Goal: Entertainment & Leisure: Consume media (video, audio)

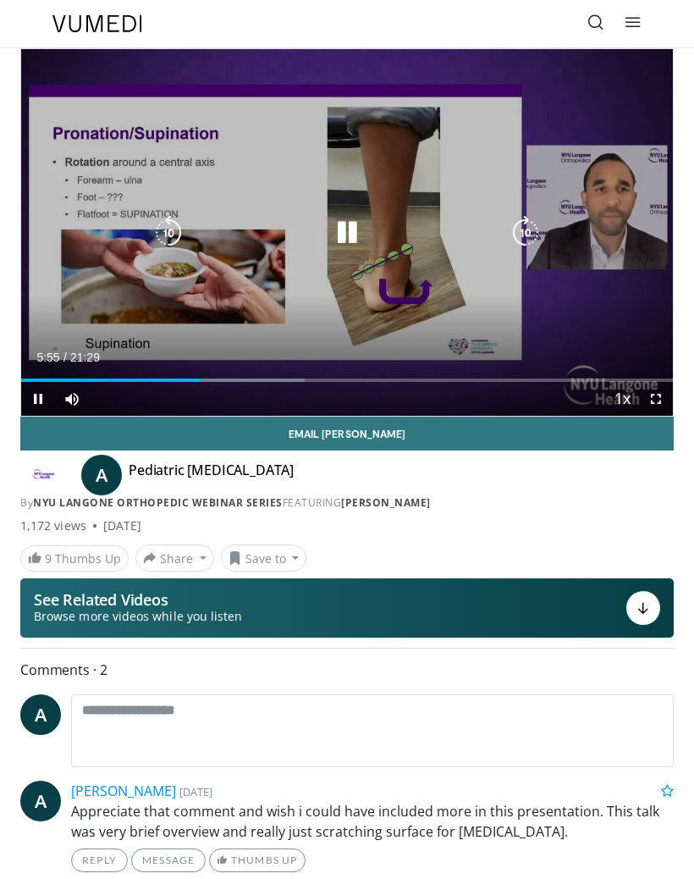
click at [342, 230] on icon "Video Player" at bounding box center [347, 233] width 34 height 34
